Goal: Task Accomplishment & Management: Use online tool/utility

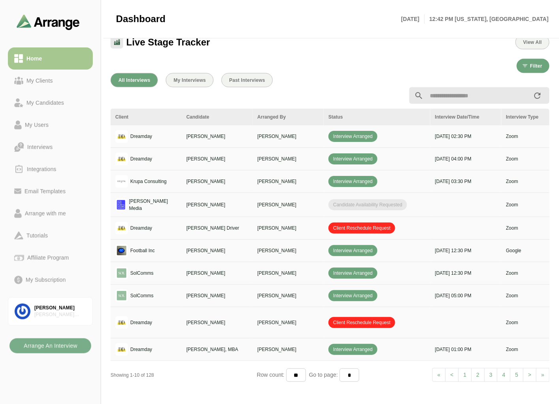
scroll to position [266, 0]
drag, startPoint x: 34, startPoint y: 75, endPoint x: 44, endPoint y: 59, distance: 18.6
click at [34, 75] on link "My Clients" at bounding box center [50, 81] width 85 height 22
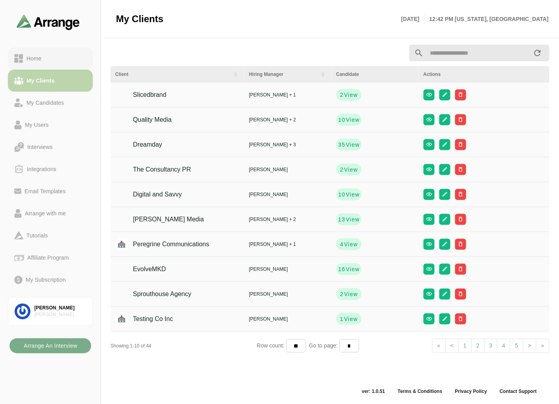
scroll to position [2, 0]
click at [45, 58] on div "Home" at bounding box center [50, 58] width 72 height 9
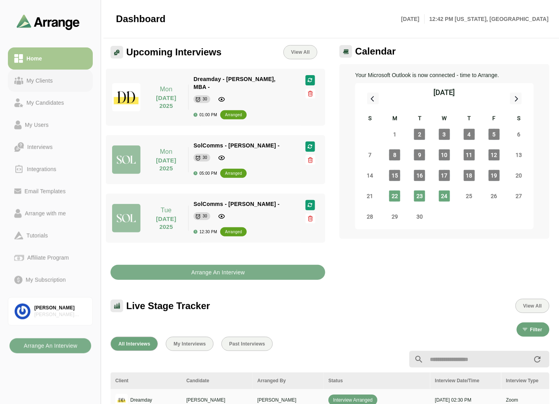
click at [64, 86] on link "My Clients" at bounding box center [50, 81] width 85 height 22
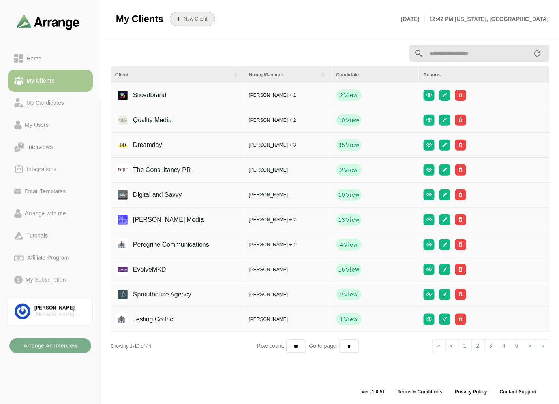
click at [186, 15] on button "New Client" at bounding box center [192, 19] width 45 height 14
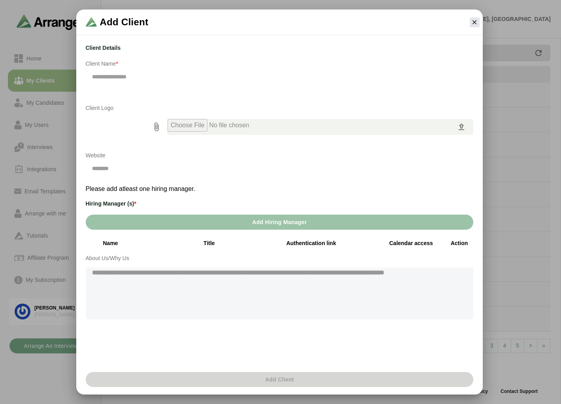
click at [151, 73] on input "text" at bounding box center [279, 76] width 387 height 17
click at [476, 21] on icon "button" at bounding box center [474, 22] width 7 height 7
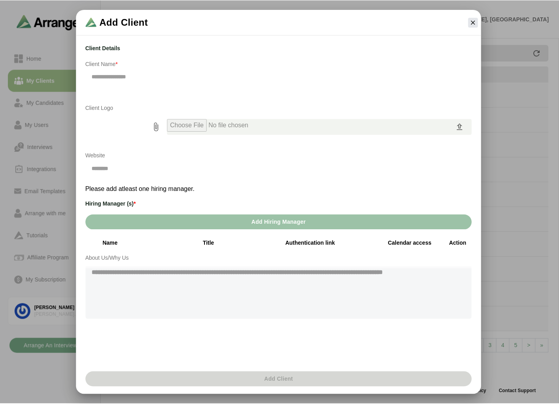
scroll to position [2, 0]
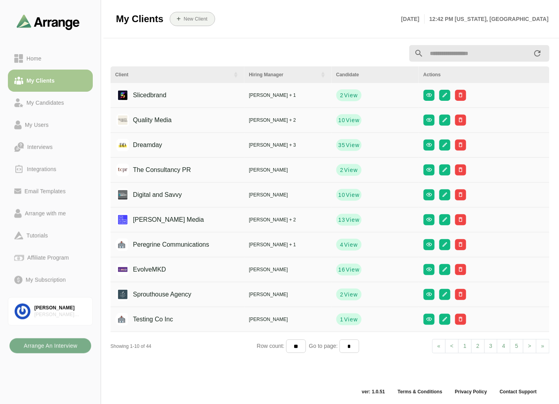
click at [447, 49] on input "text" at bounding box center [478, 53] width 109 height 17
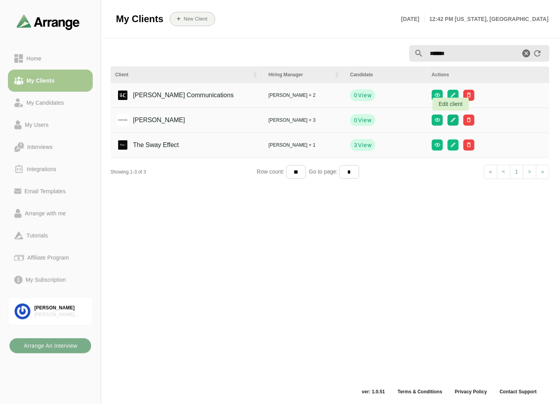
type input "*******"
click at [455, 117] on button "button" at bounding box center [453, 120] width 11 height 11
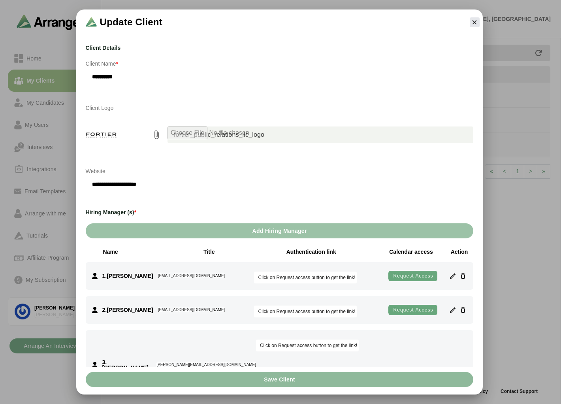
scroll to position [88, 0]
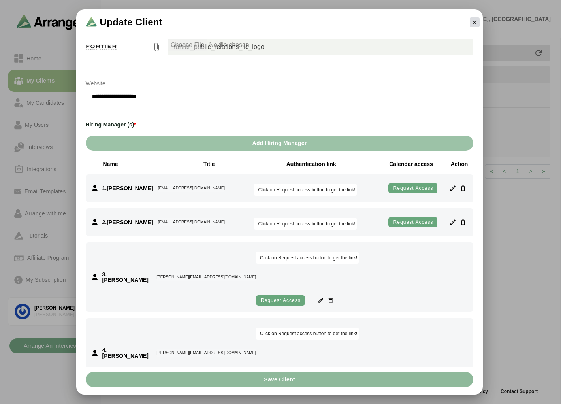
click at [477, 20] on icon "button" at bounding box center [474, 22] width 7 height 7
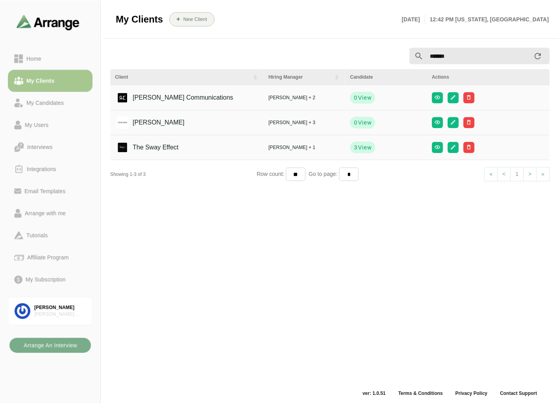
scroll to position [2, 0]
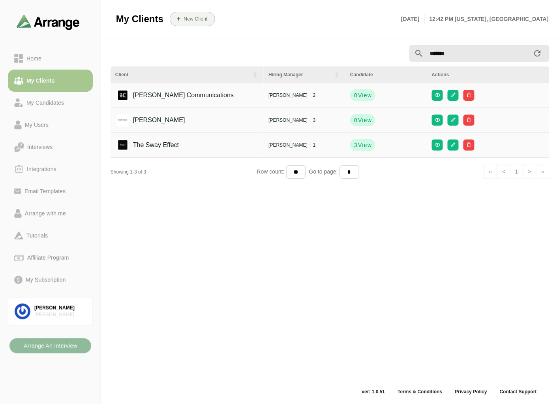
click at [56, 348] on b "Arrange An Interview" at bounding box center [50, 345] width 54 height 15
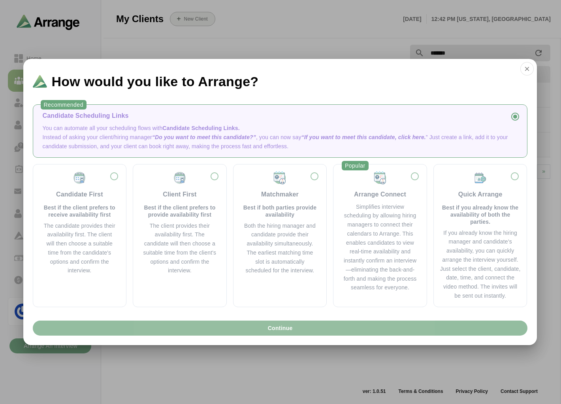
click at [234, 330] on button "Continue" at bounding box center [280, 327] width 495 height 15
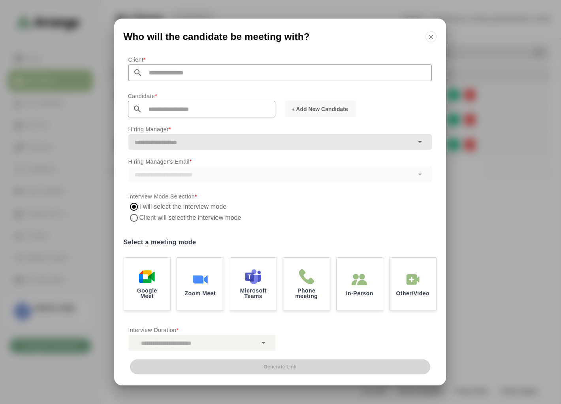
click at [165, 77] on input "text" at bounding box center [287, 72] width 289 height 17
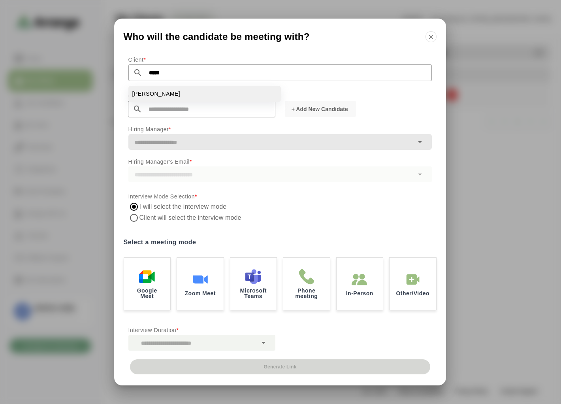
click at [156, 94] on span "[PERSON_NAME]" at bounding box center [156, 94] width 48 height 8
type input "**********"
click at [163, 111] on input "text" at bounding box center [208, 109] width 133 height 17
click at [344, 108] on span "+ Add New Candidate" at bounding box center [319, 109] width 57 height 8
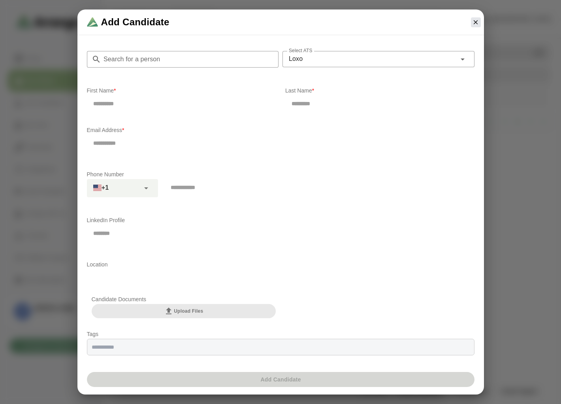
click at [161, 61] on input "Search for a person" at bounding box center [190, 59] width 178 height 17
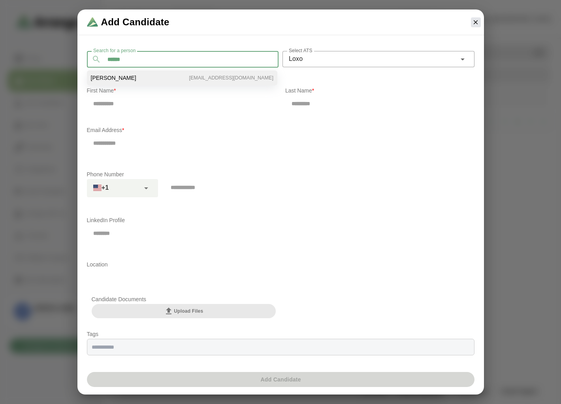
type input "******"
click at [128, 80] on li "[PERSON_NAME] [EMAIL_ADDRESS][DOMAIN_NAME]" at bounding box center [182, 77] width 190 height 15
type input "******"
type input "**********"
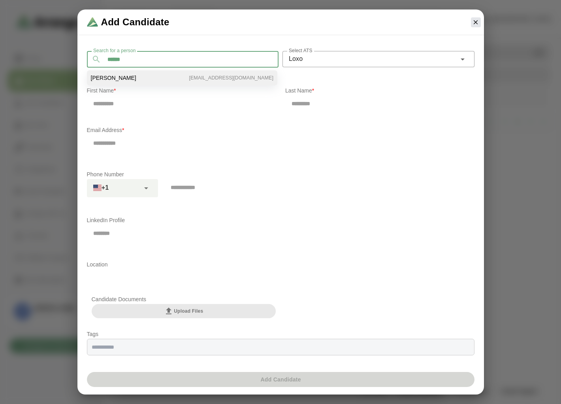
type input "**********"
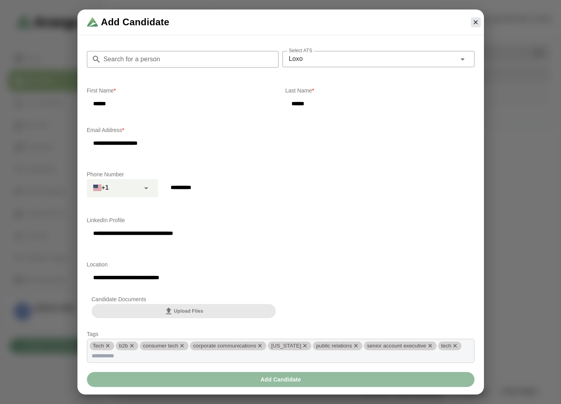
click at [304, 378] on button "Add Candidate" at bounding box center [280, 379] width 387 height 15
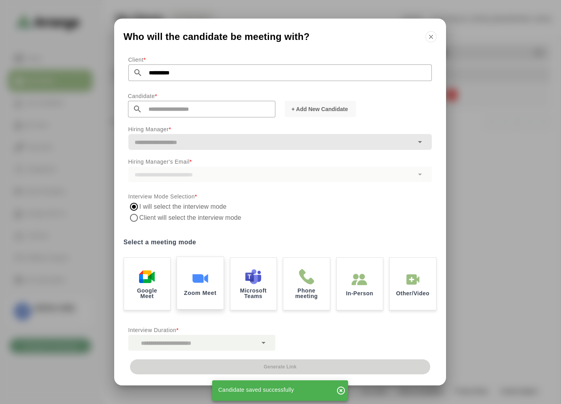
click at [199, 273] on img at bounding box center [200, 278] width 17 height 17
click at [187, 340] on div at bounding box center [192, 343] width 129 height 16
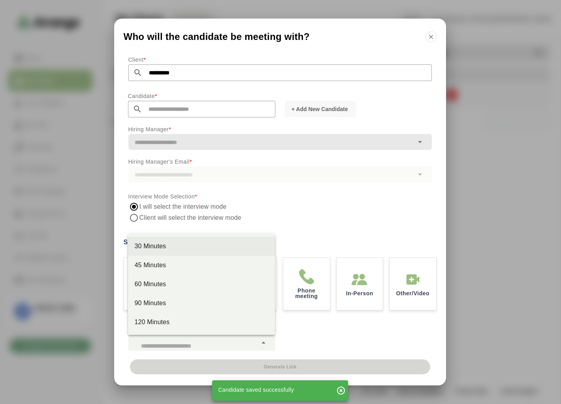
click at [169, 249] on div "30 Minutes" at bounding box center [201, 245] width 134 height 9
type input "**"
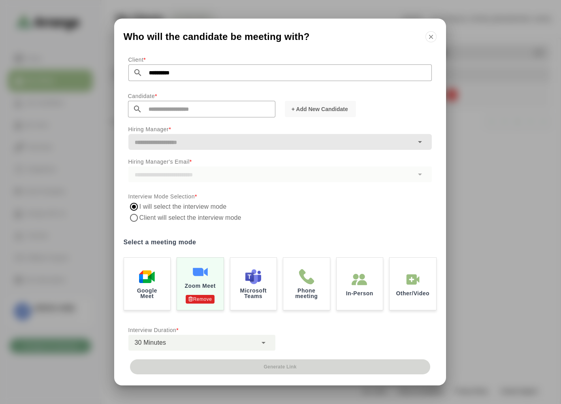
click at [162, 112] on input "text" at bounding box center [208, 109] width 133 height 17
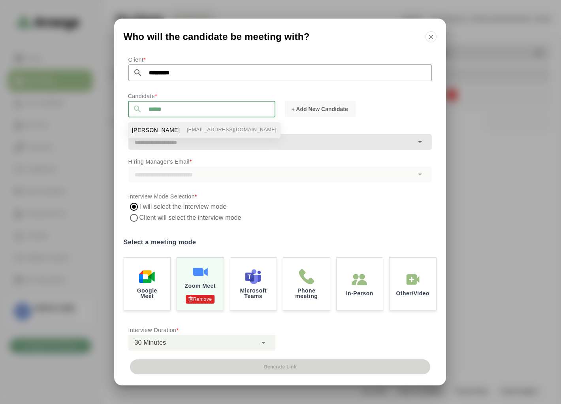
click at [156, 126] on span "[PERSON_NAME]" at bounding box center [156, 130] width 48 height 8
type input "**********"
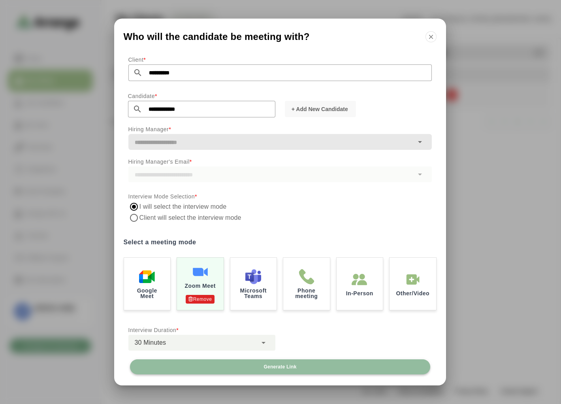
click at [270, 363] on button "Generate Link" at bounding box center [280, 366] width 300 height 15
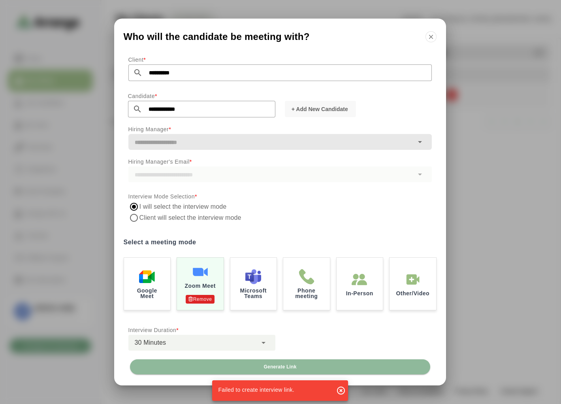
click at [342, 391] on icon "button" at bounding box center [340, 389] width 9 height 9
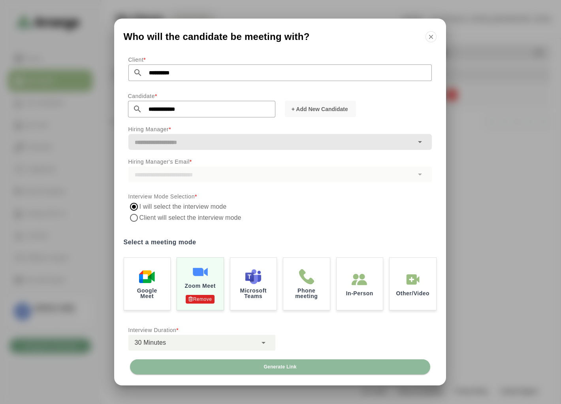
click at [180, 174] on div at bounding box center [279, 174] width 303 height 16
click at [187, 143] on input "text" at bounding box center [270, 142] width 285 height 11
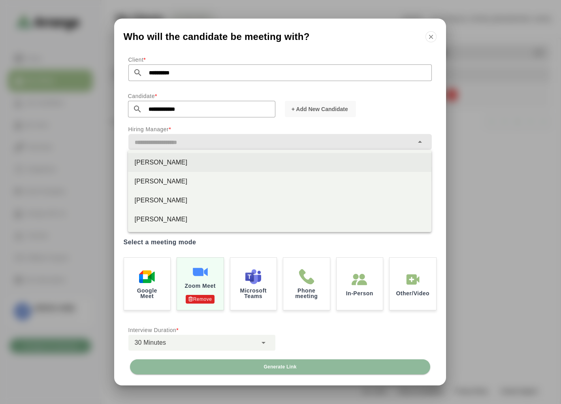
click at [163, 161] on div "[PERSON_NAME]" at bounding box center [279, 162] width 291 height 9
type input "**********"
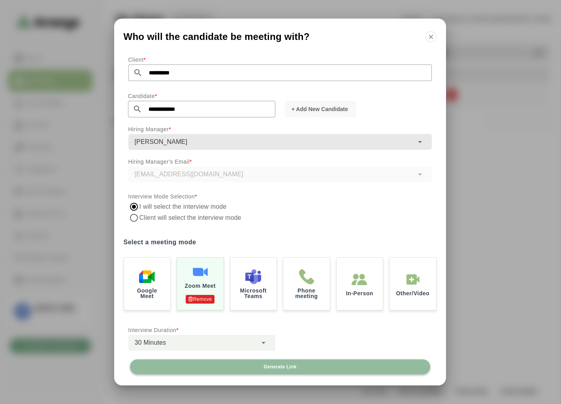
click at [239, 365] on button "Generate Link" at bounding box center [280, 366] width 300 height 15
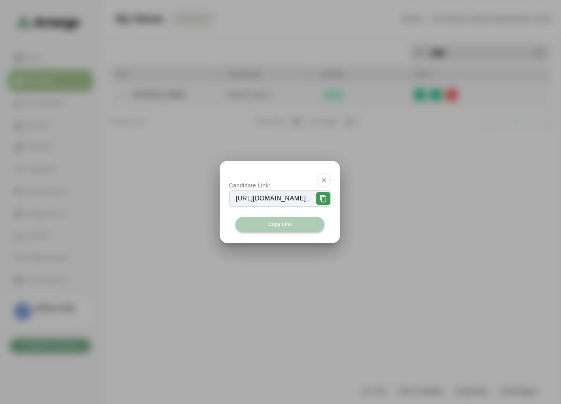
click at [253, 227] on button "Copy Link" at bounding box center [279, 224] width 89 height 15
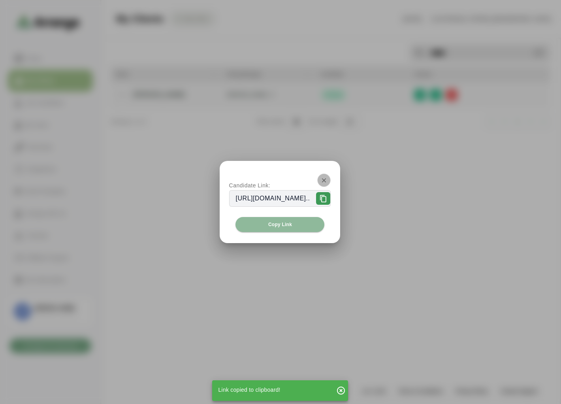
click at [327, 179] on icon "button" at bounding box center [323, 180] width 7 height 7
